Goal: Task Accomplishment & Management: Manage account settings

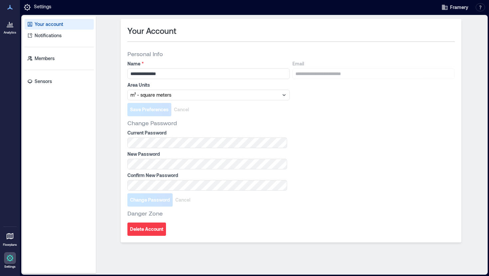
click at [12, 9] on icon at bounding box center [10, 7] width 8 height 8
click at [11, 236] on icon at bounding box center [10, 237] width 7 height 6
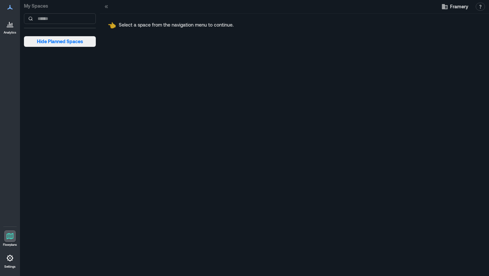
click at [54, 41] on span "Hide Planned Spaces" at bounding box center [60, 41] width 46 height 7
click at [60, 11] on div "My Spaces" at bounding box center [60, 14] width 72 height 28
click at [60, 16] on input at bounding box center [60, 18] width 72 height 11
click at [456, 9] on span "Framery" at bounding box center [459, 6] width 18 height 7
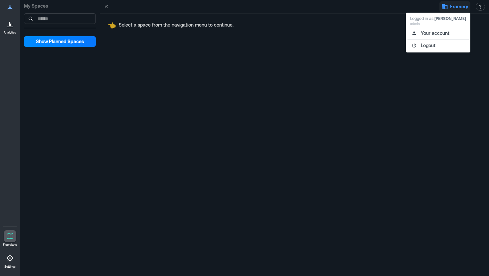
click at [336, 55] on div "👈 Select a space from the navigation menu to continue." at bounding box center [294, 145] width 389 height 263
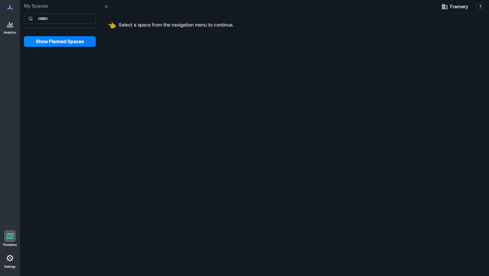
click at [5, 28] on div at bounding box center [10, 24] width 12 height 12
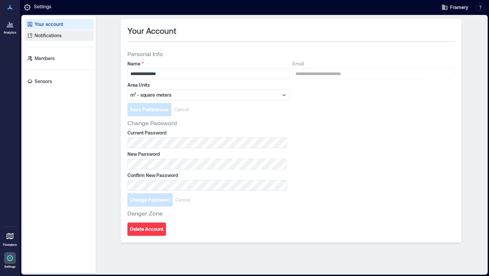
click at [63, 38] on link "Notifications" at bounding box center [59, 35] width 69 height 11
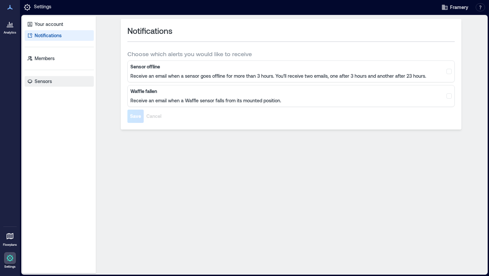
click at [46, 79] on p "Sensors" at bounding box center [43, 81] width 17 height 7
